Goal: Task Accomplishment & Management: Use online tool/utility

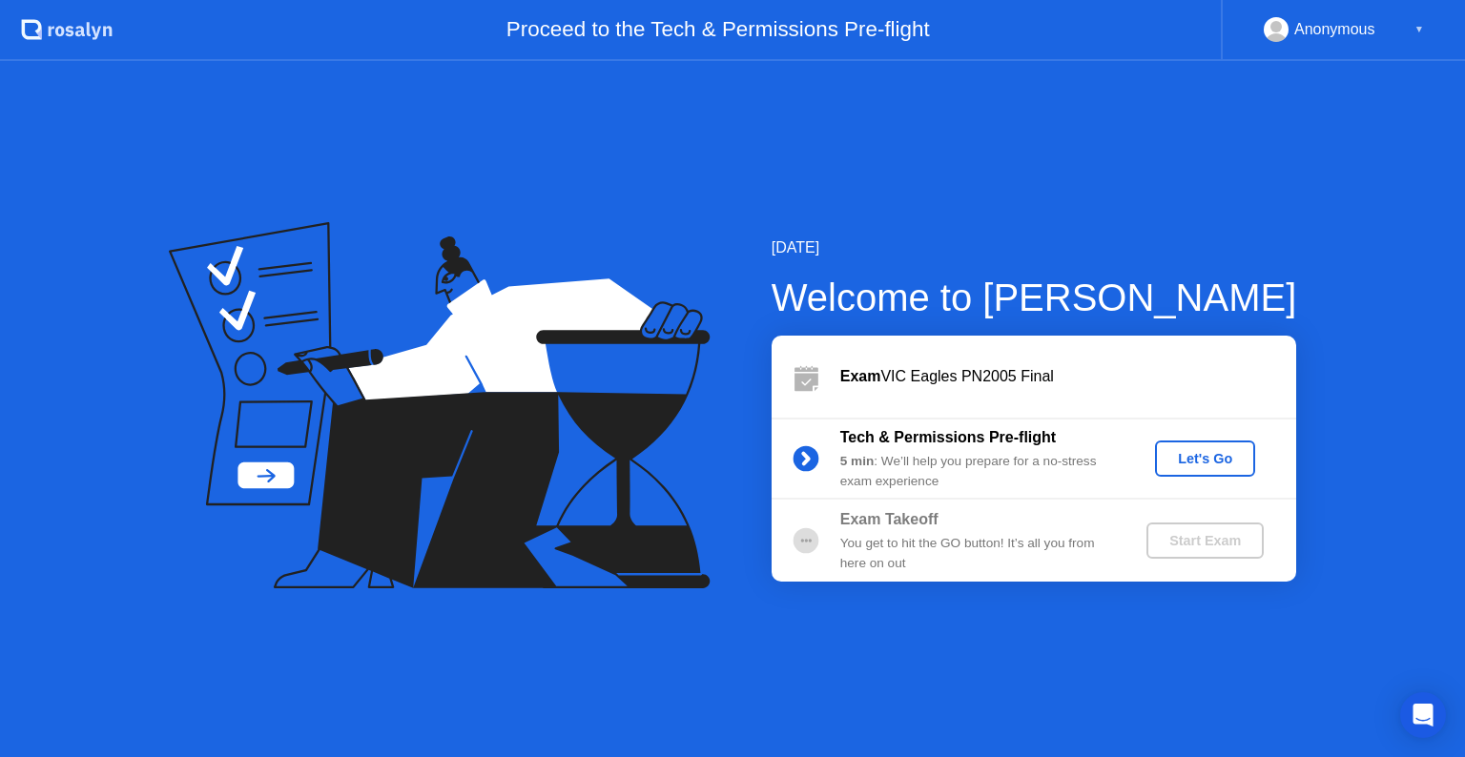
click at [1204, 462] on div "Let's Go" at bounding box center [1205, 458] width 85 height 15
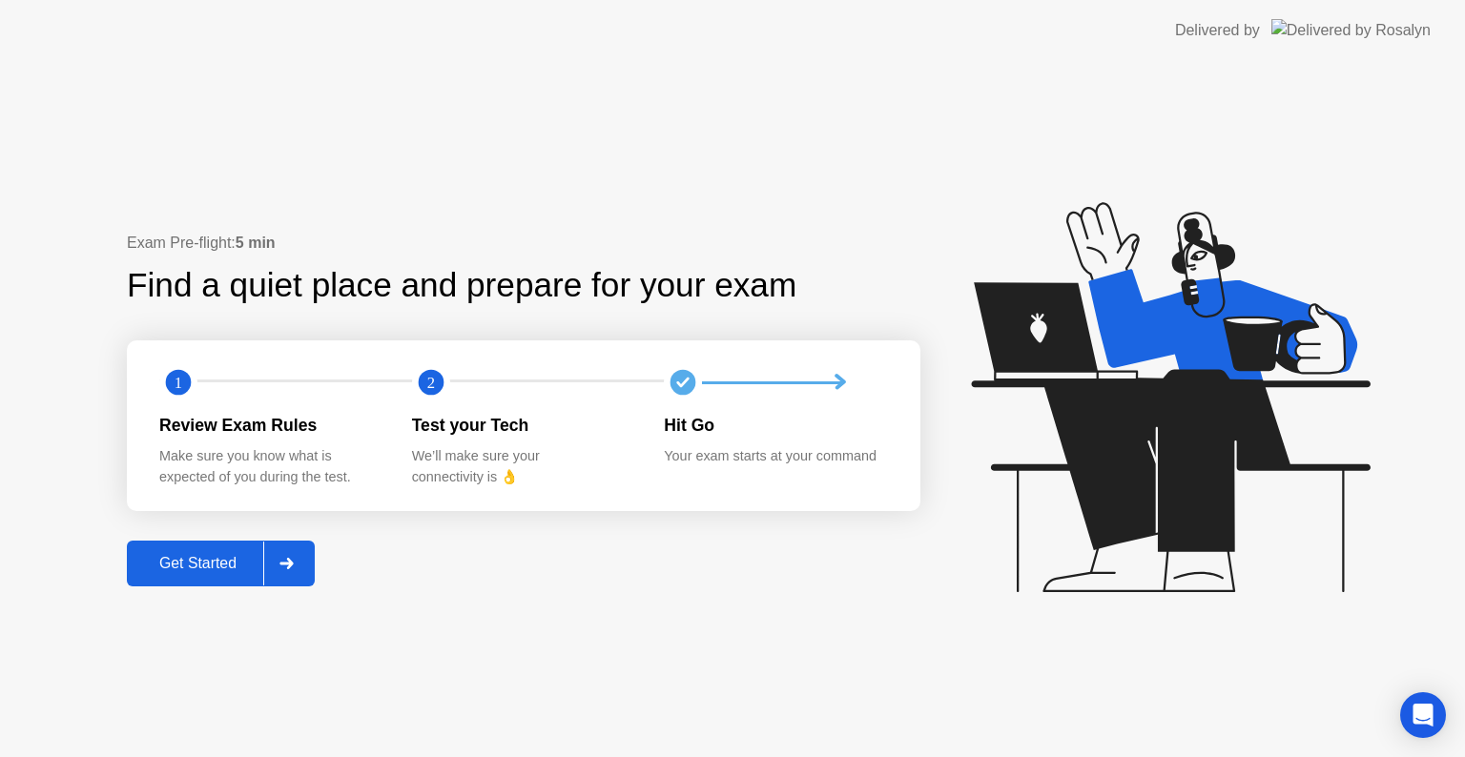
click at [176, 583] on button "Get Started" at bounding box center [221, 564] width 188 height 46
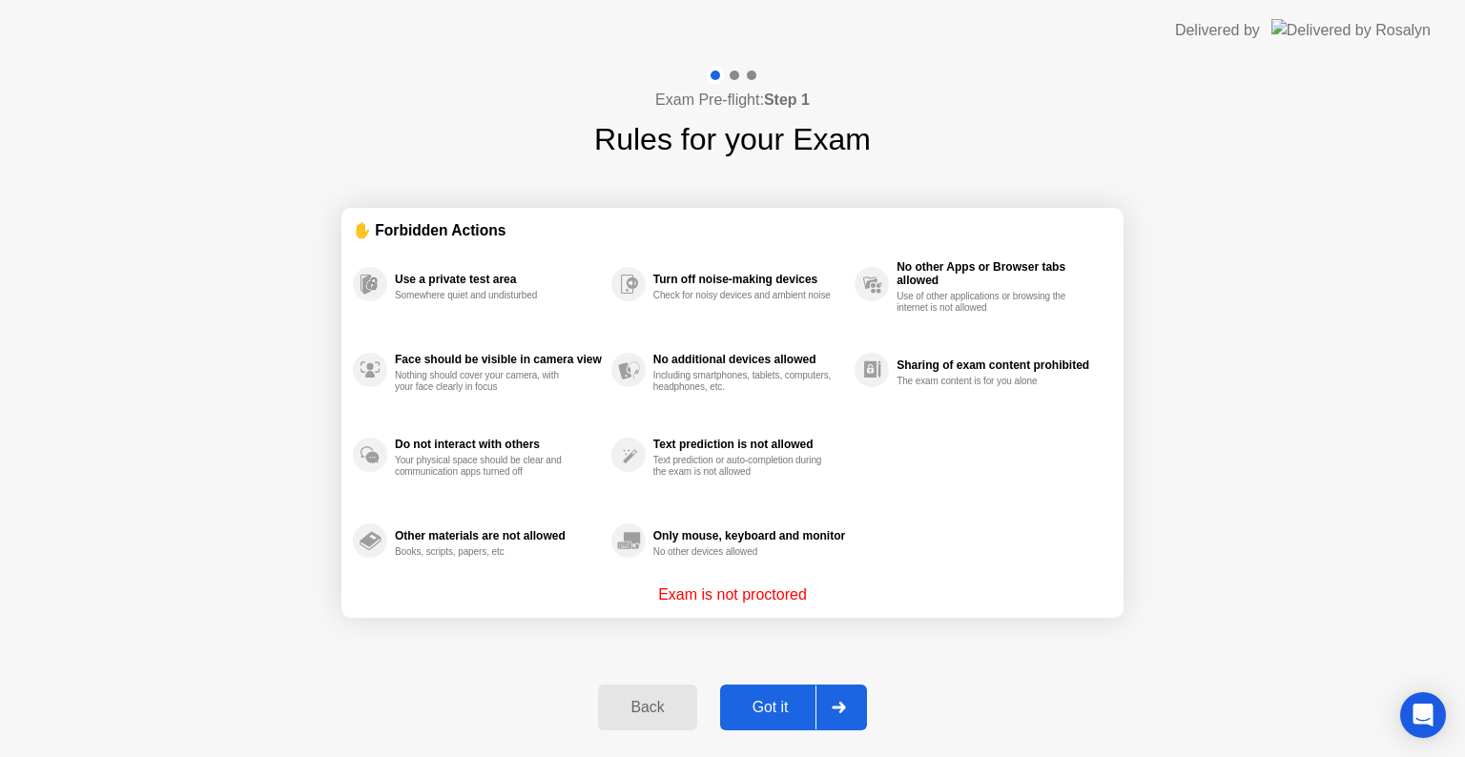
click at [754, 710] on div "Got it" at bounding box center [771, 707] width 90 height 17
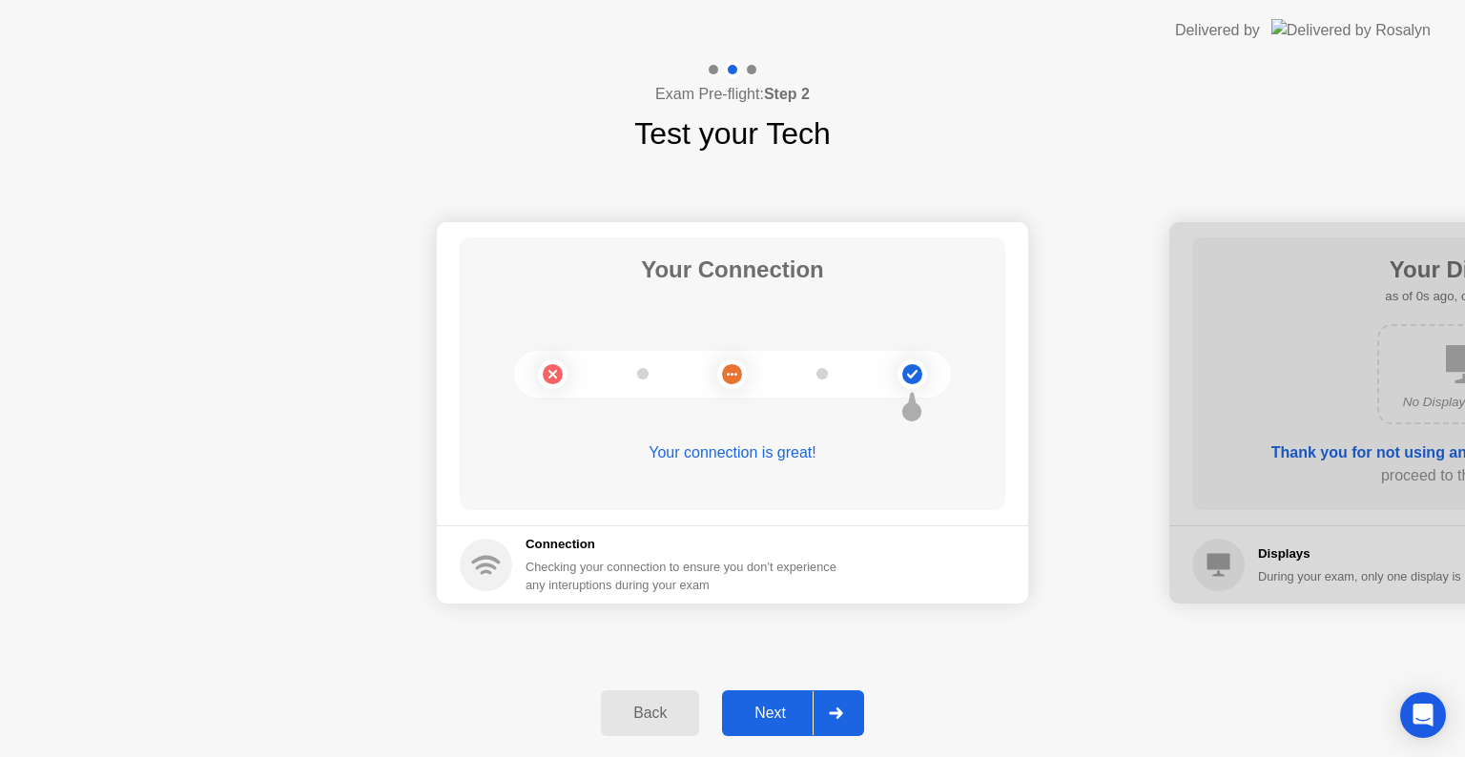
click at [754, 710] on div "Next" at bounding box center [770, 713] width 85 height 17
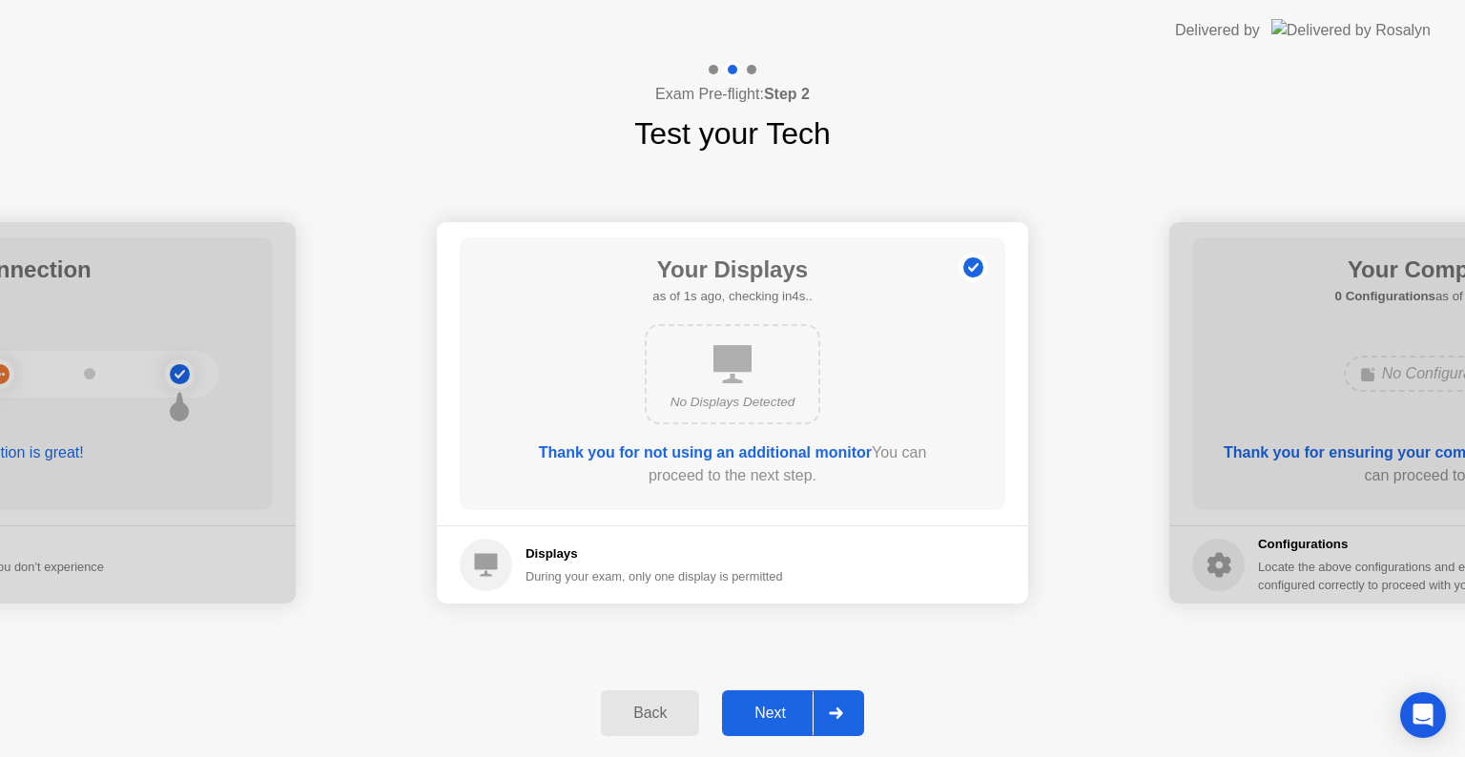
click at [754, 710] on div "Next" at bounding box center [770, 713] width 85 height 17
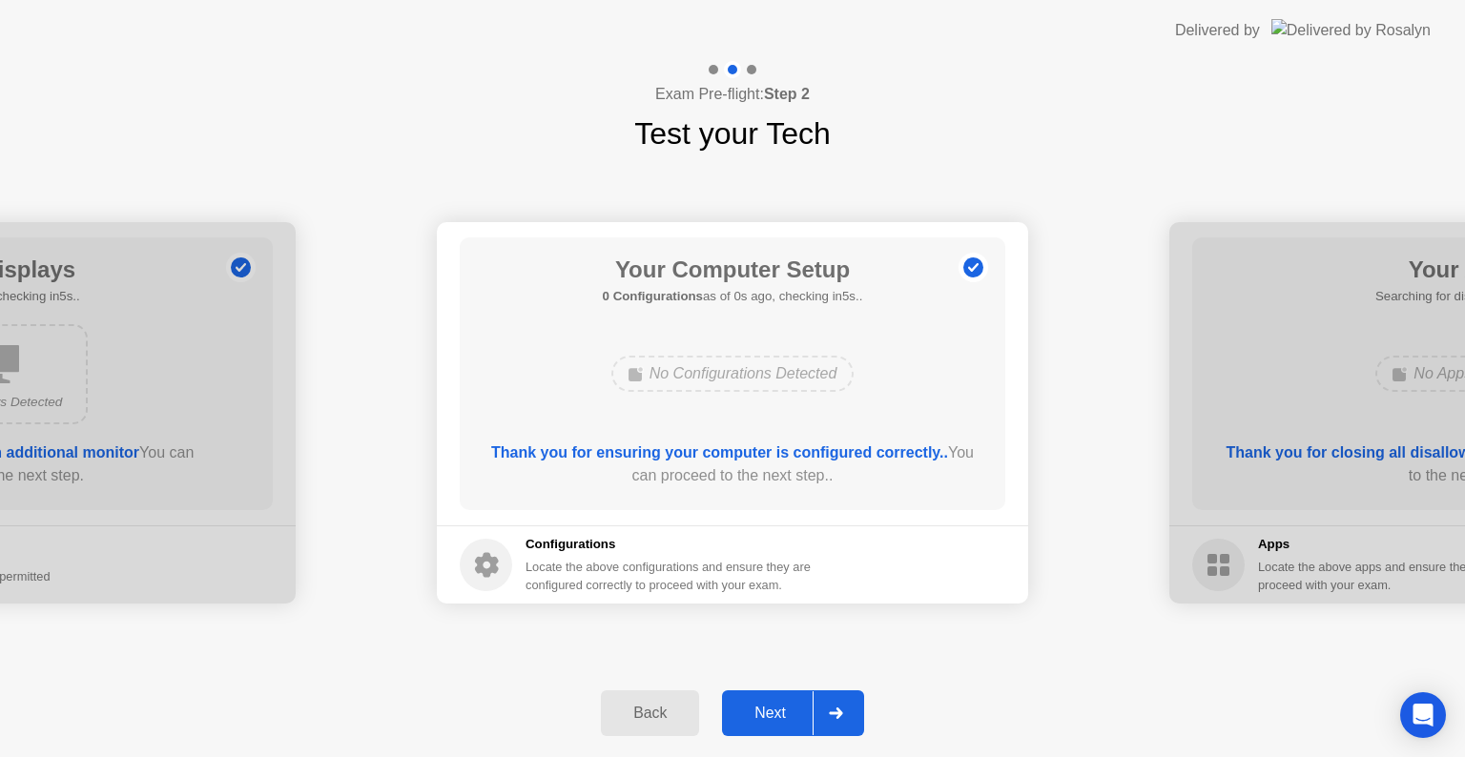
click at [754, 710] on div "Next" at bounding box center [770, 713] width 85 height 17
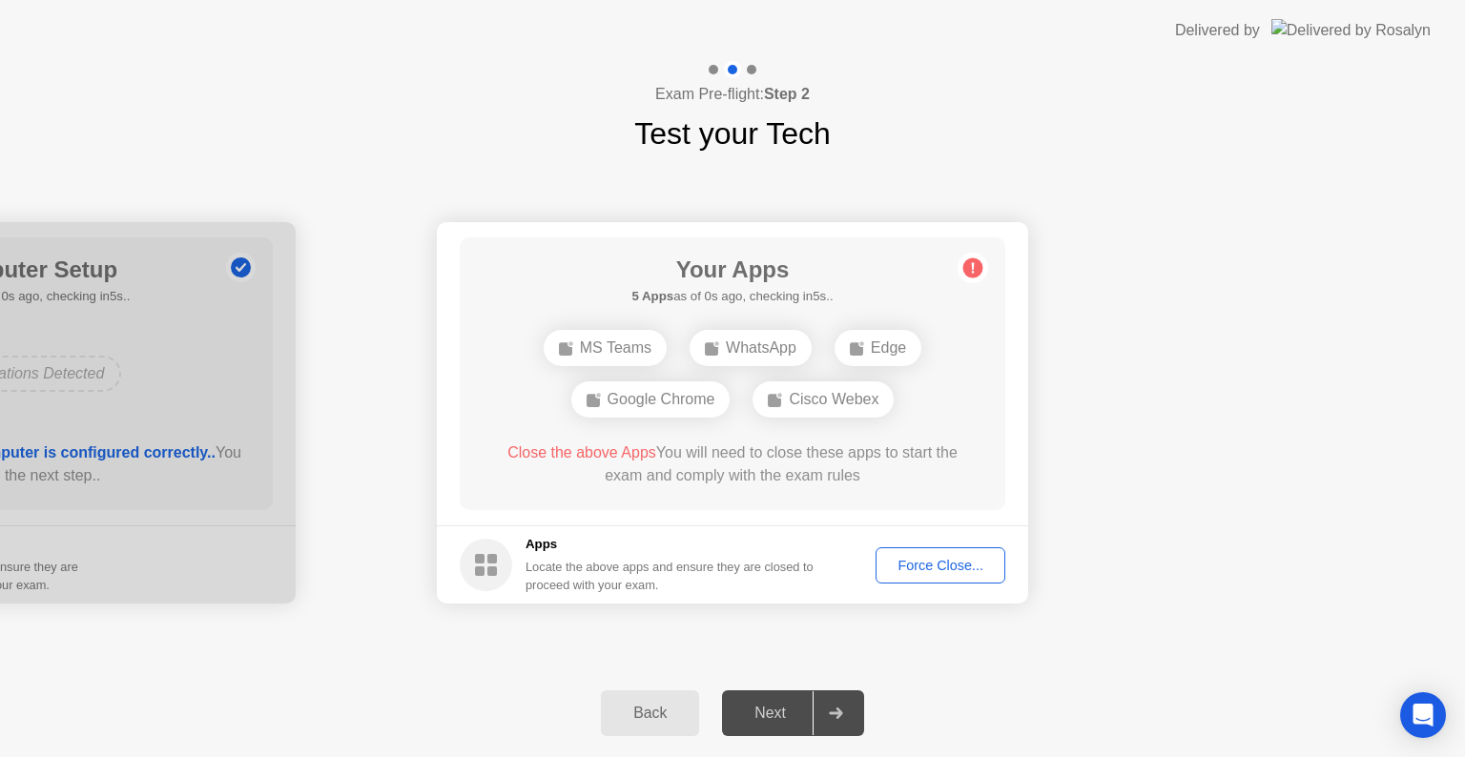
click at [754, 710] on div "Next" at bounding box center [770, 713] width 85 height 17
click at [968, 560] on div "Force Close..." at bounding box center [940, 565] width 116 height 15
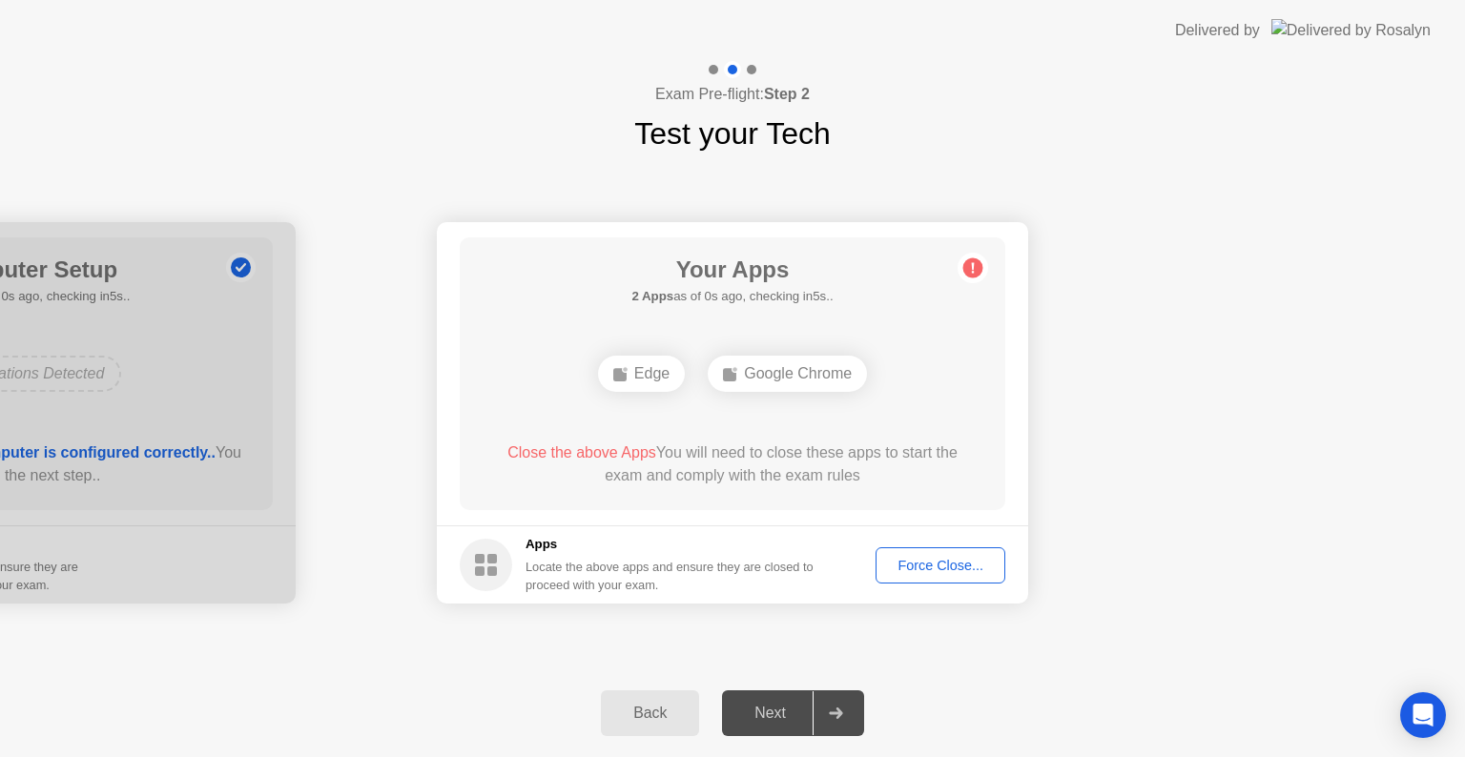
click at [948, 570] on div "Force Close..." at bounding box center [940, 565] width 116 height 15
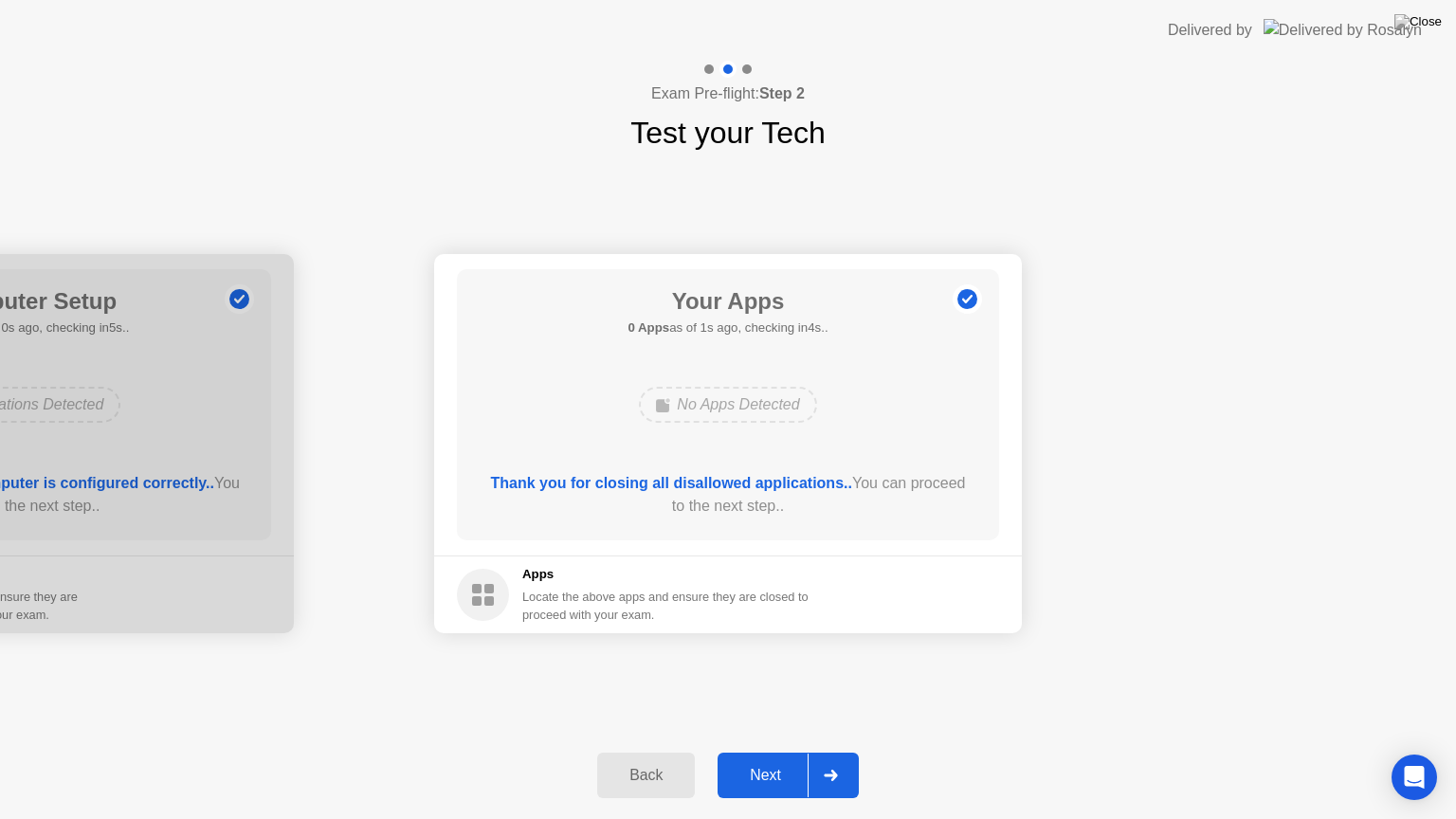
click at [773, 751] on div "Next" at bounding box center [765, 775] width 84 height 17
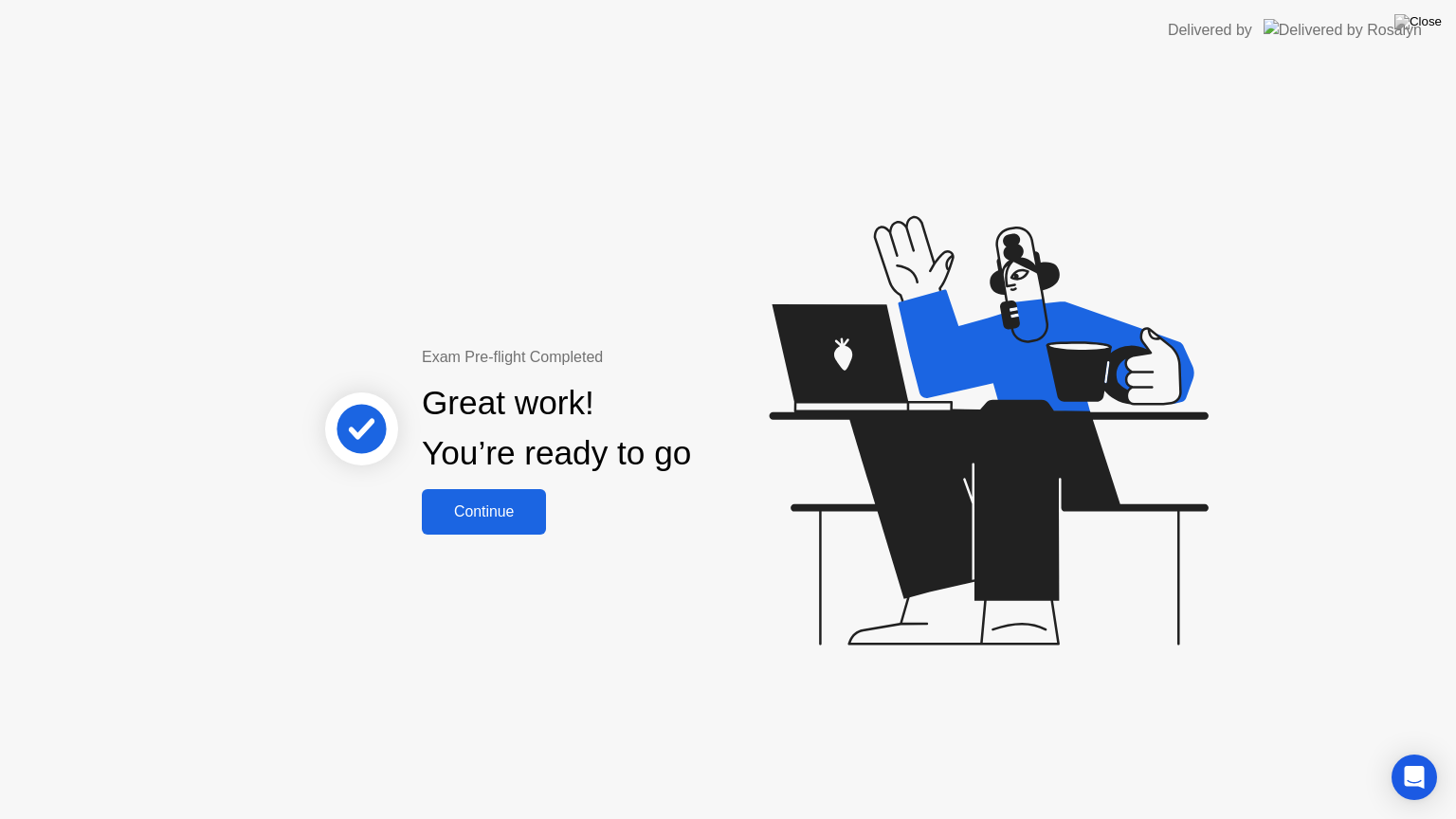
click at [516, 513] on div "Continue" at bounding box center [484, 512] width 113 height 17
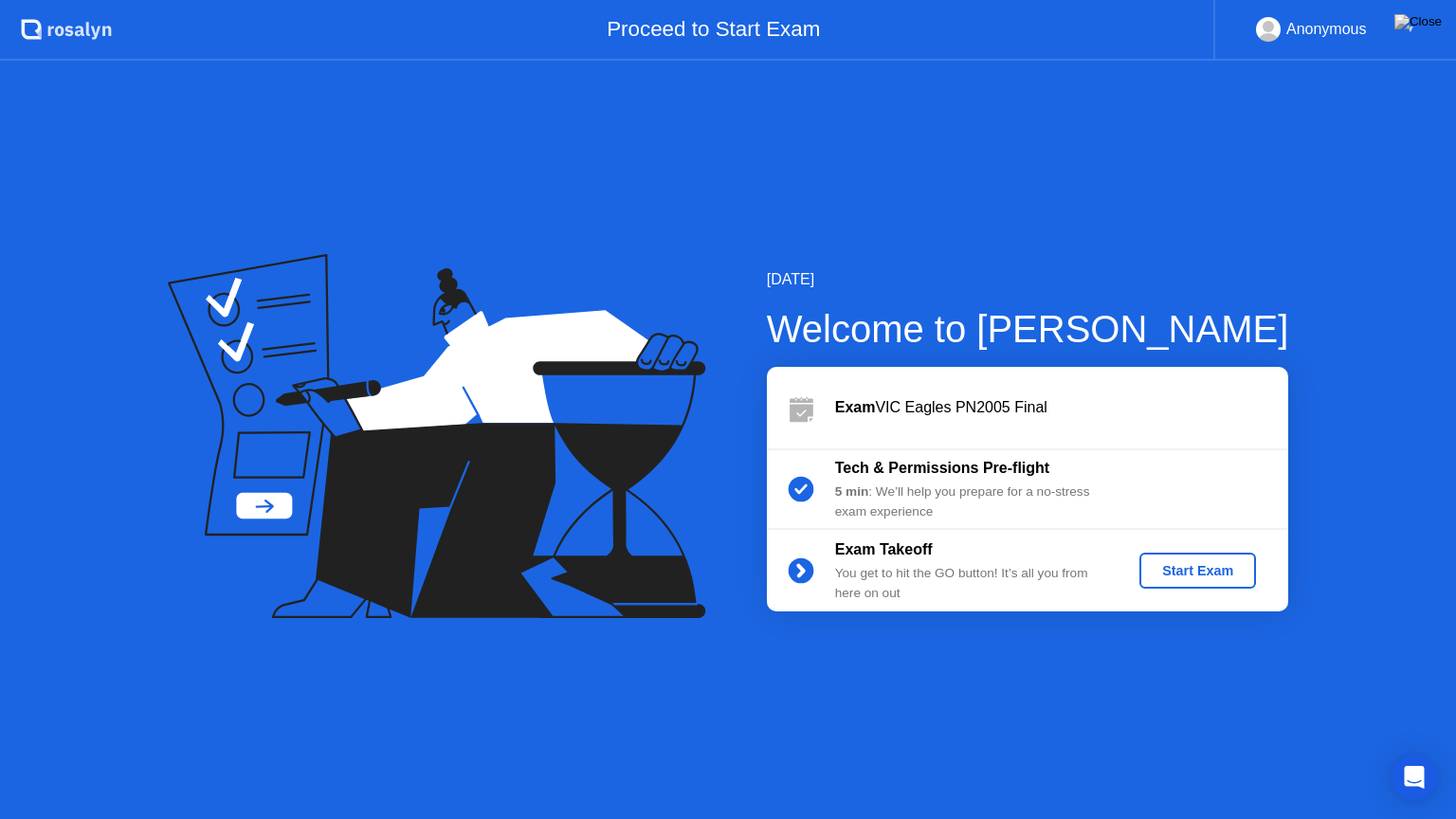
click at [1174, 571] on div "Start Exam" at bounding box center [1198, 571] width 101 height 15
